Goal: Task Accomplishment & Management: Manage account settings

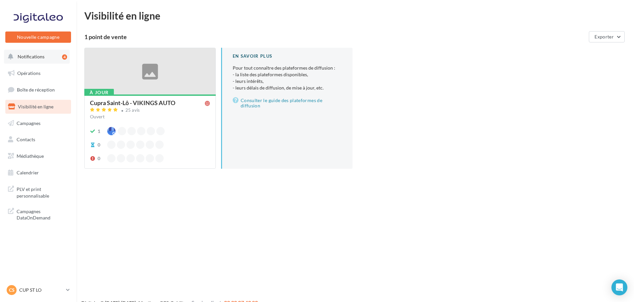
click at [32, 60] on button "Notifications 4" at bounding box center [37, 57] width 66 height 14
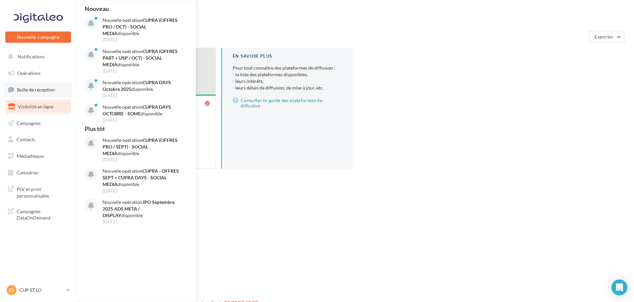
click at [39, 93] on span "Boîte de réception" at bounding box center [36, 90] width 38 height 6
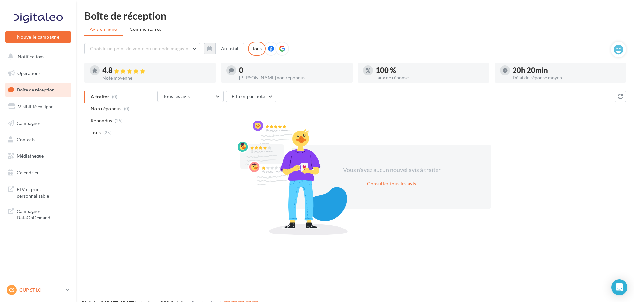
click at [44, 294] on div "CS CUP ST LO cupra-saintlo" at bounding box center [35, 290] width 57 height 10
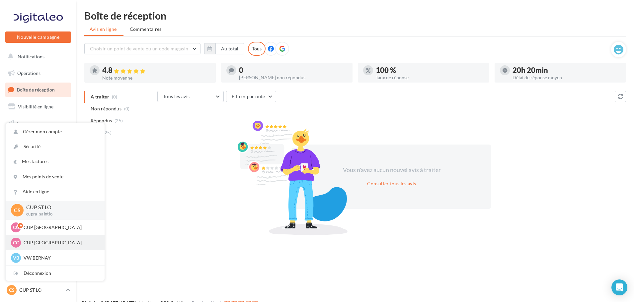
click at [48, 243] on p "CUP CHERBOURG" at bounding box center [60, 243] width 73 height 7
